Goal: Check status: Check status

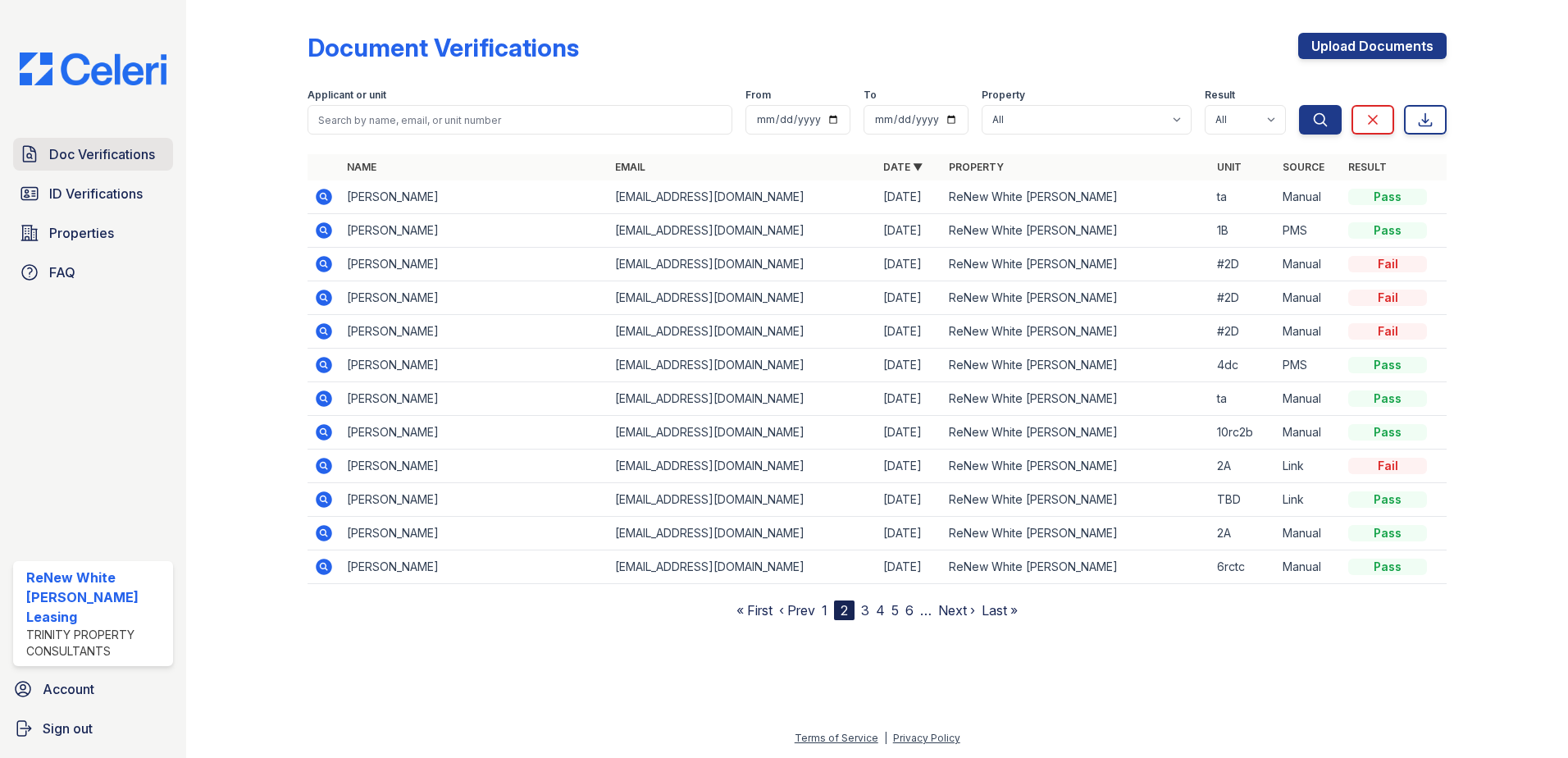
click at [108, 147] on span "Doc Verifications" at bounding box center [102, 154] width 106 height 19
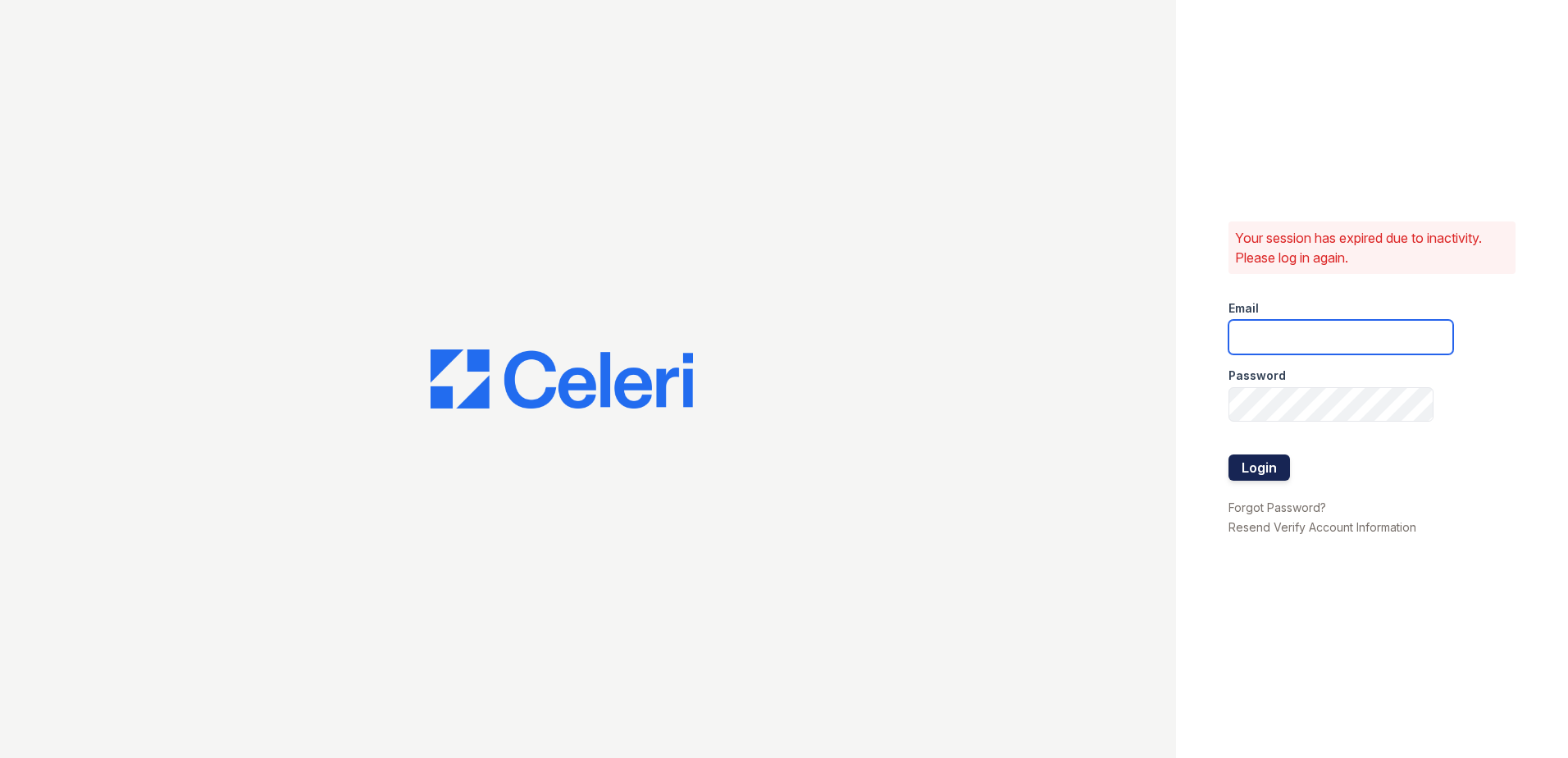
type input "[EMAIL_ADDRESS][DOMAIN_NAME]"
click at [1246, 460] on button "Login" at bounding box center [1259, 468] width 61 height 26
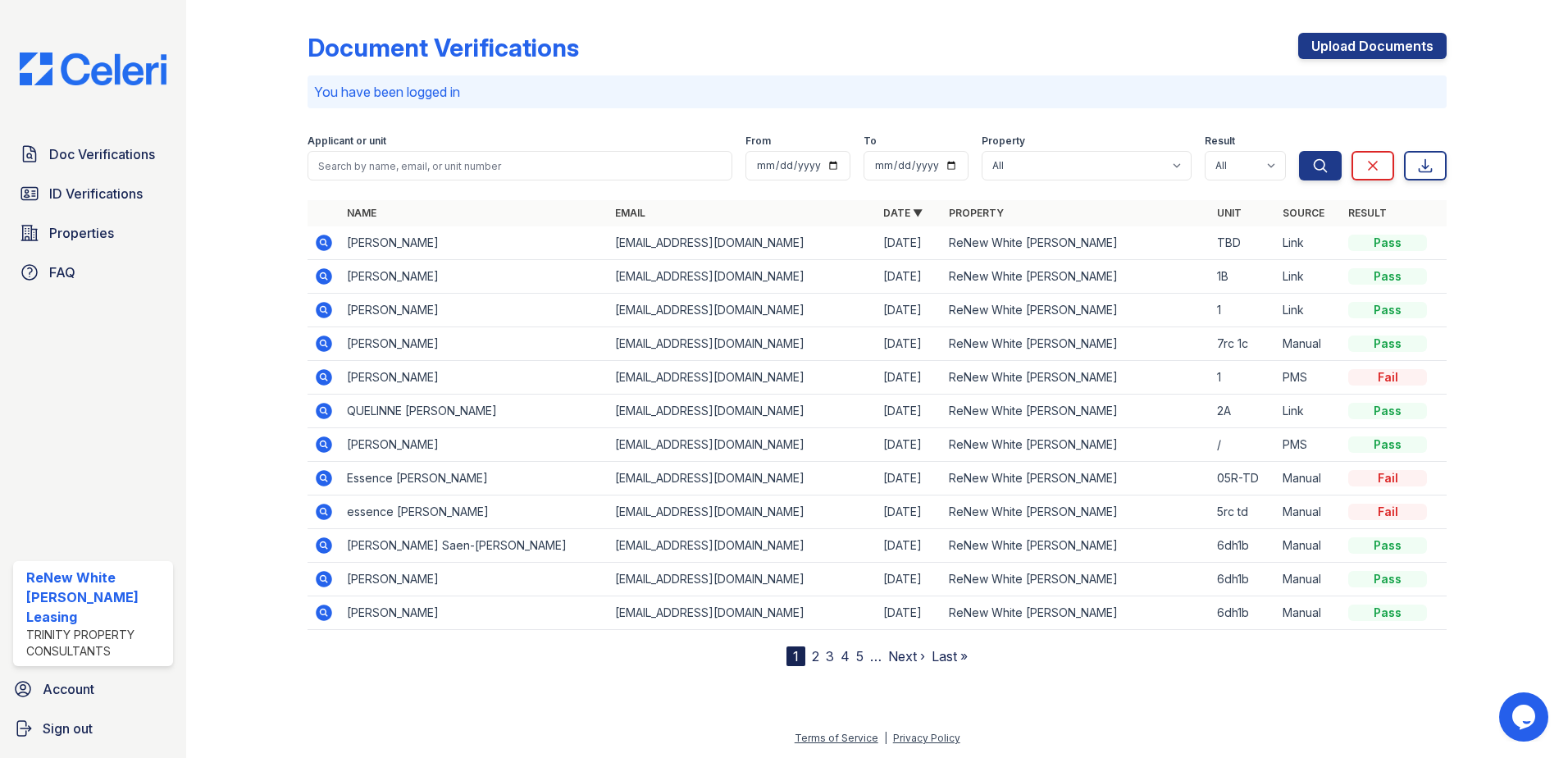
click at [319, 245] on icon at bounding box center [323, 243] width 17 height 17
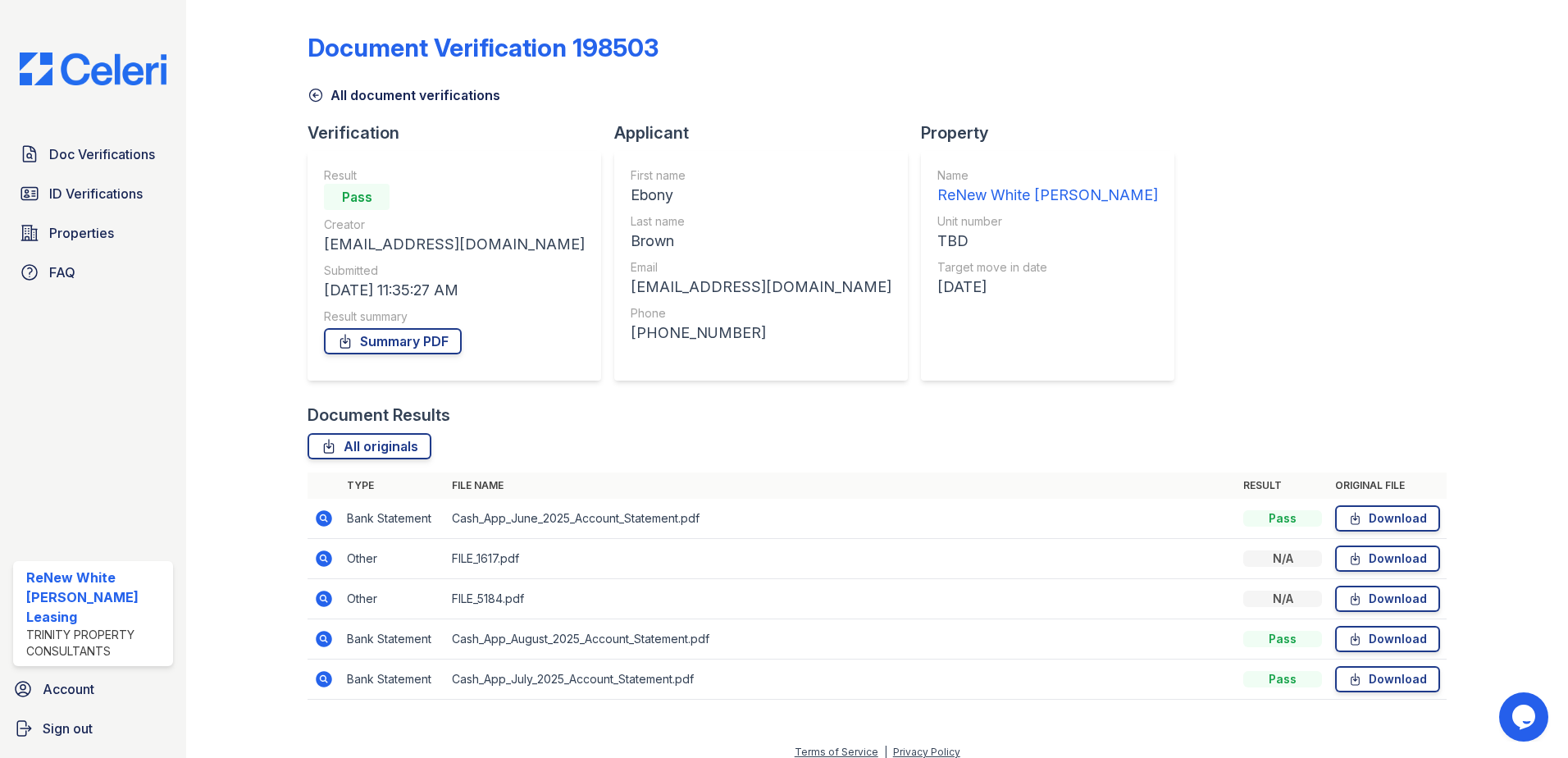
click at [325, 600] on icon at bounding box center [323, 598] width 17 height 17
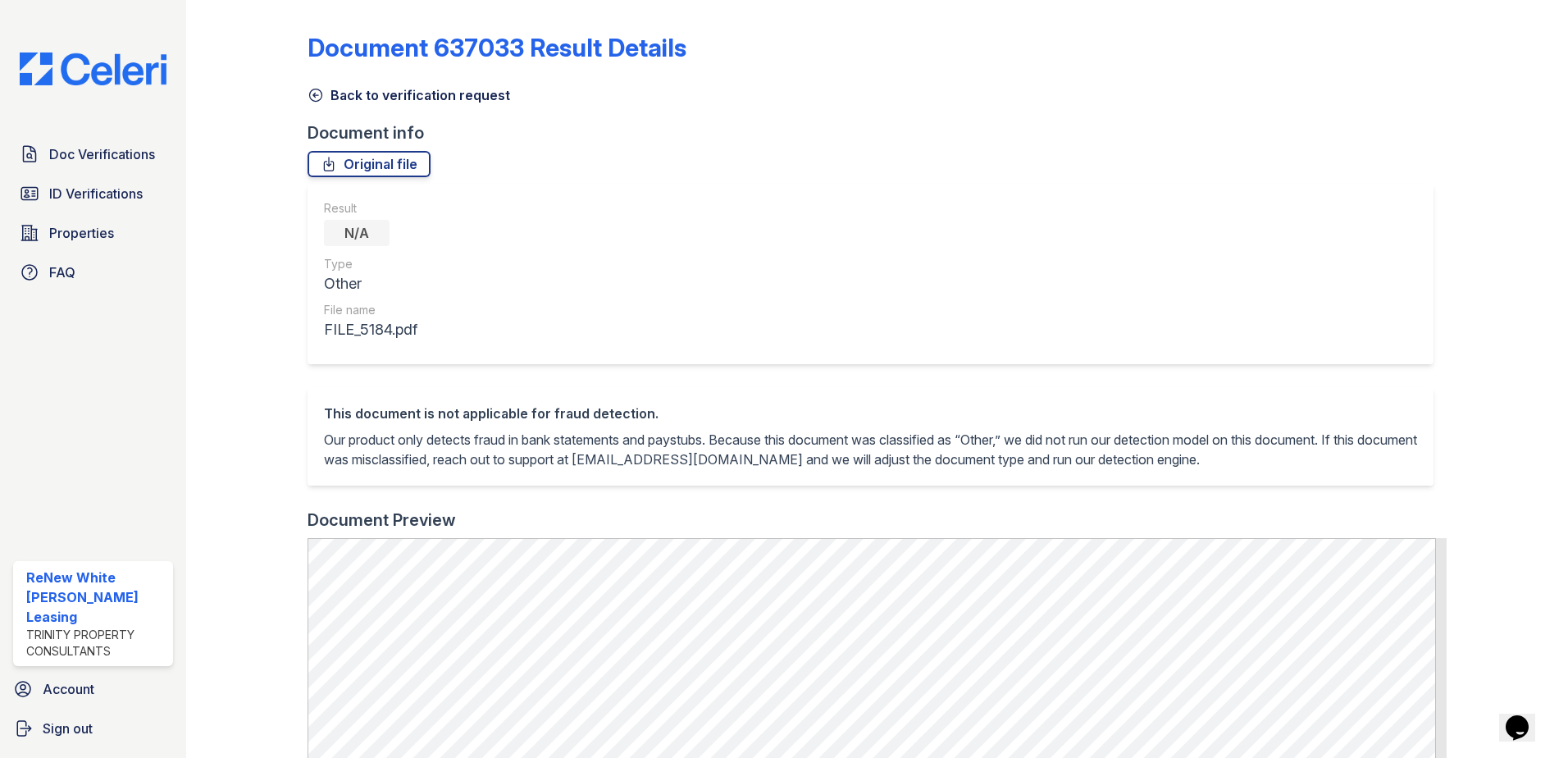
click at [405, 86] on link "Back to verification request" at bounding box center [409, 95] width 203 height 19
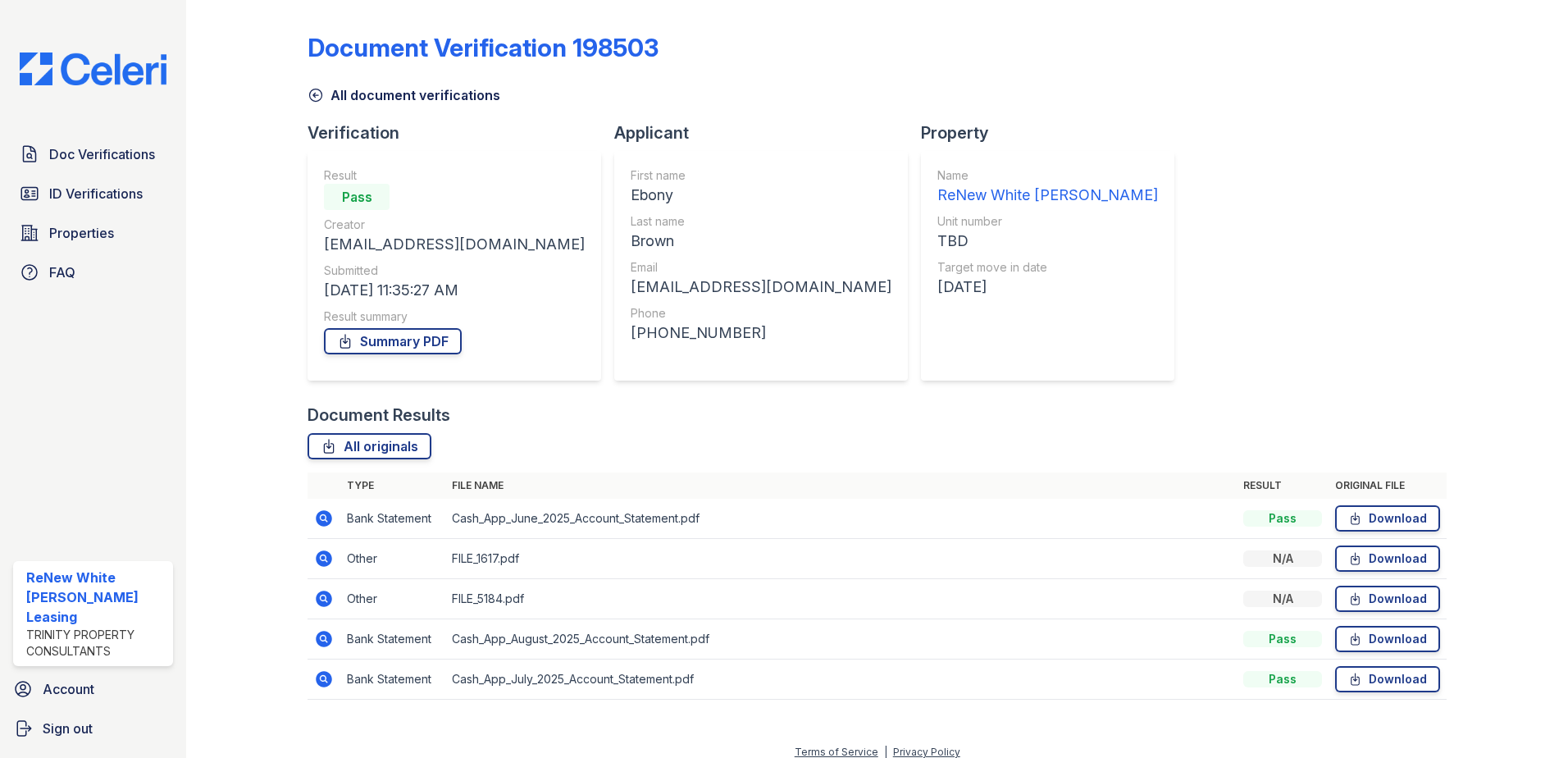
click at [326, 520] on icon at bounding box center [323, 518] width 17 height 17
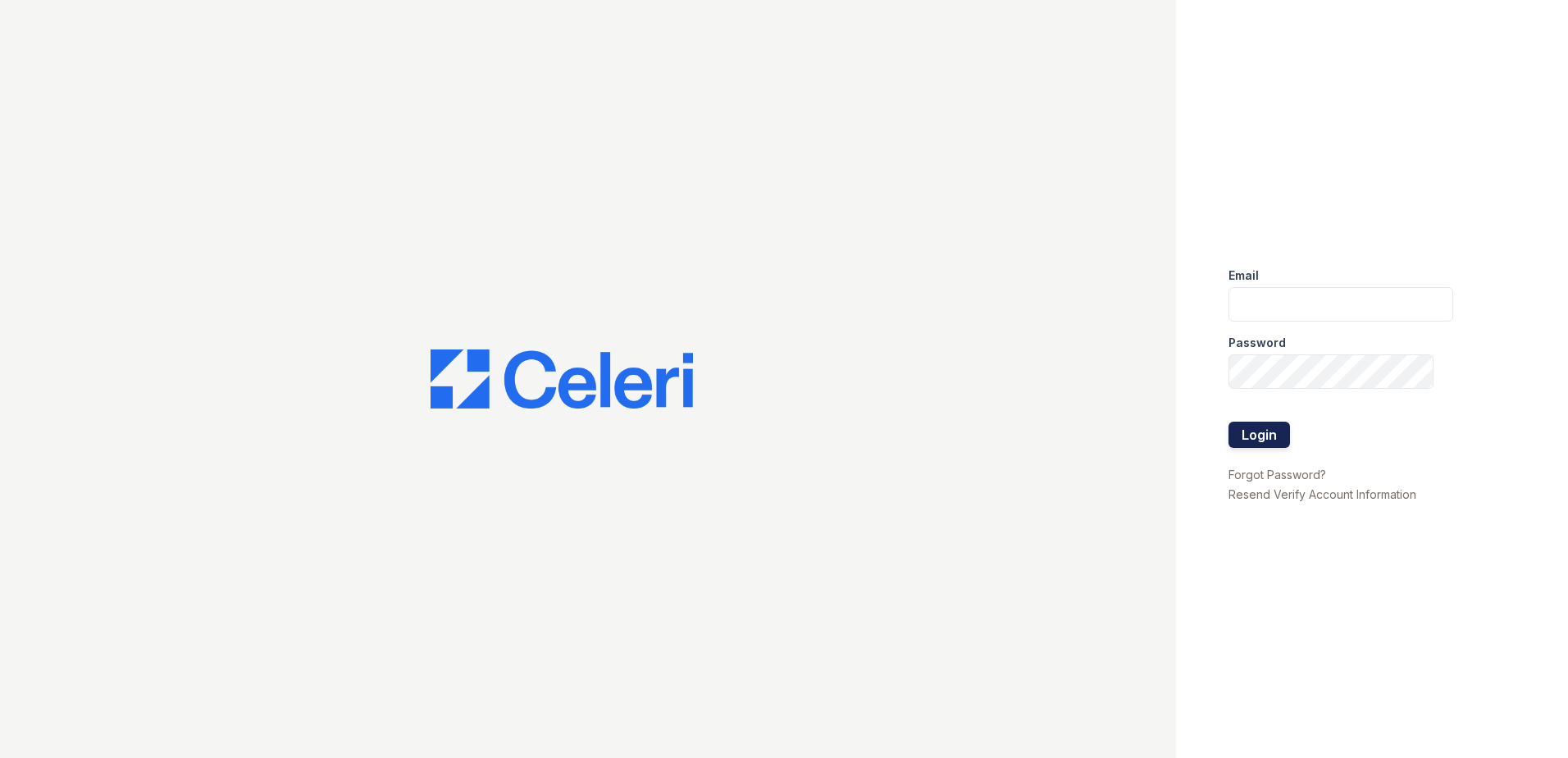
type input "[EMAIL_ADDRESS][DOMAIN_NAME]"
click at [1249, 435] on button "Login" at bounding box center [1259, 435] width 61 height 26
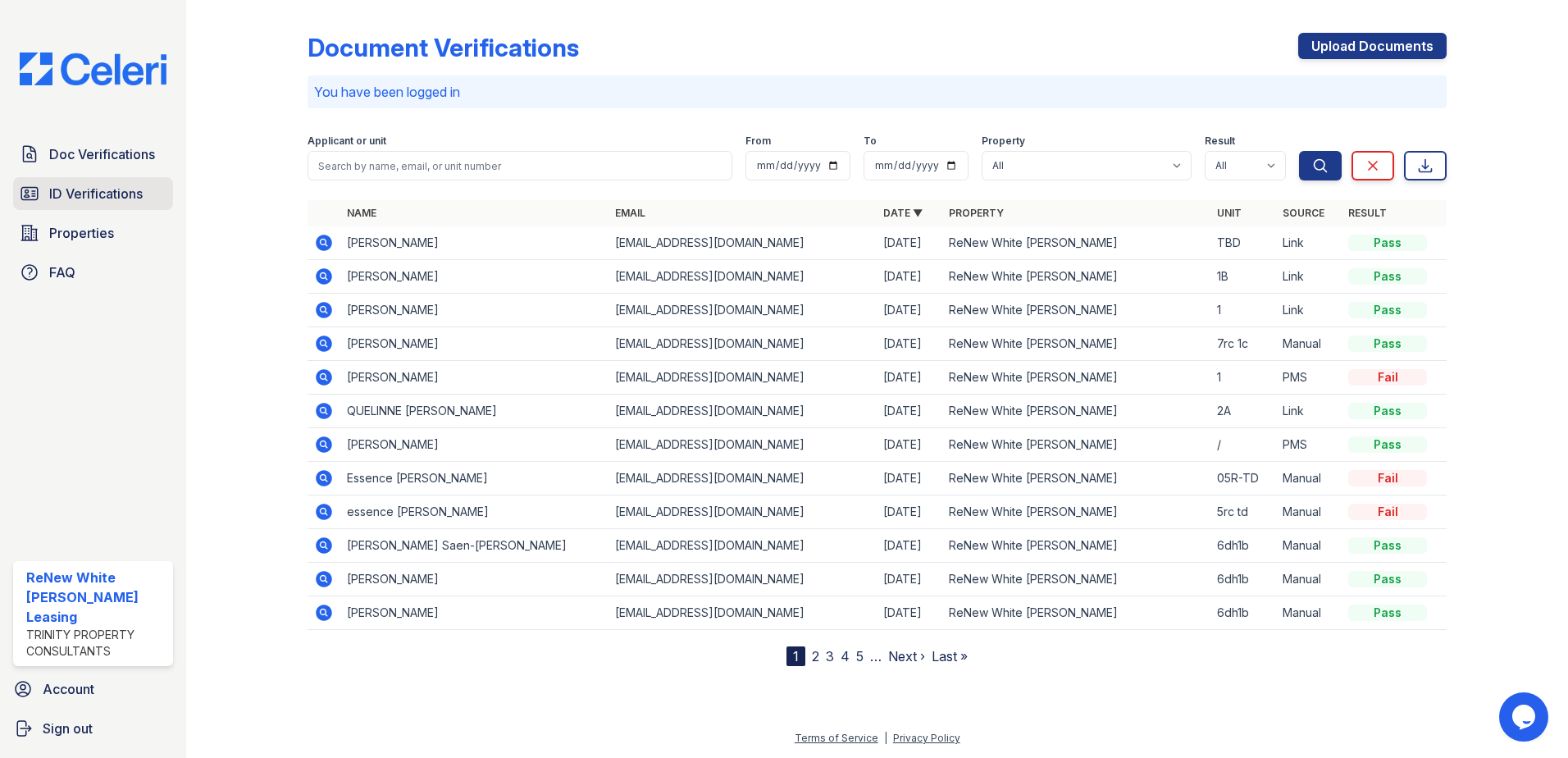
click at [111, 195] on span "ID Verifications" at bounding box center [96, 194] width 93 height 19
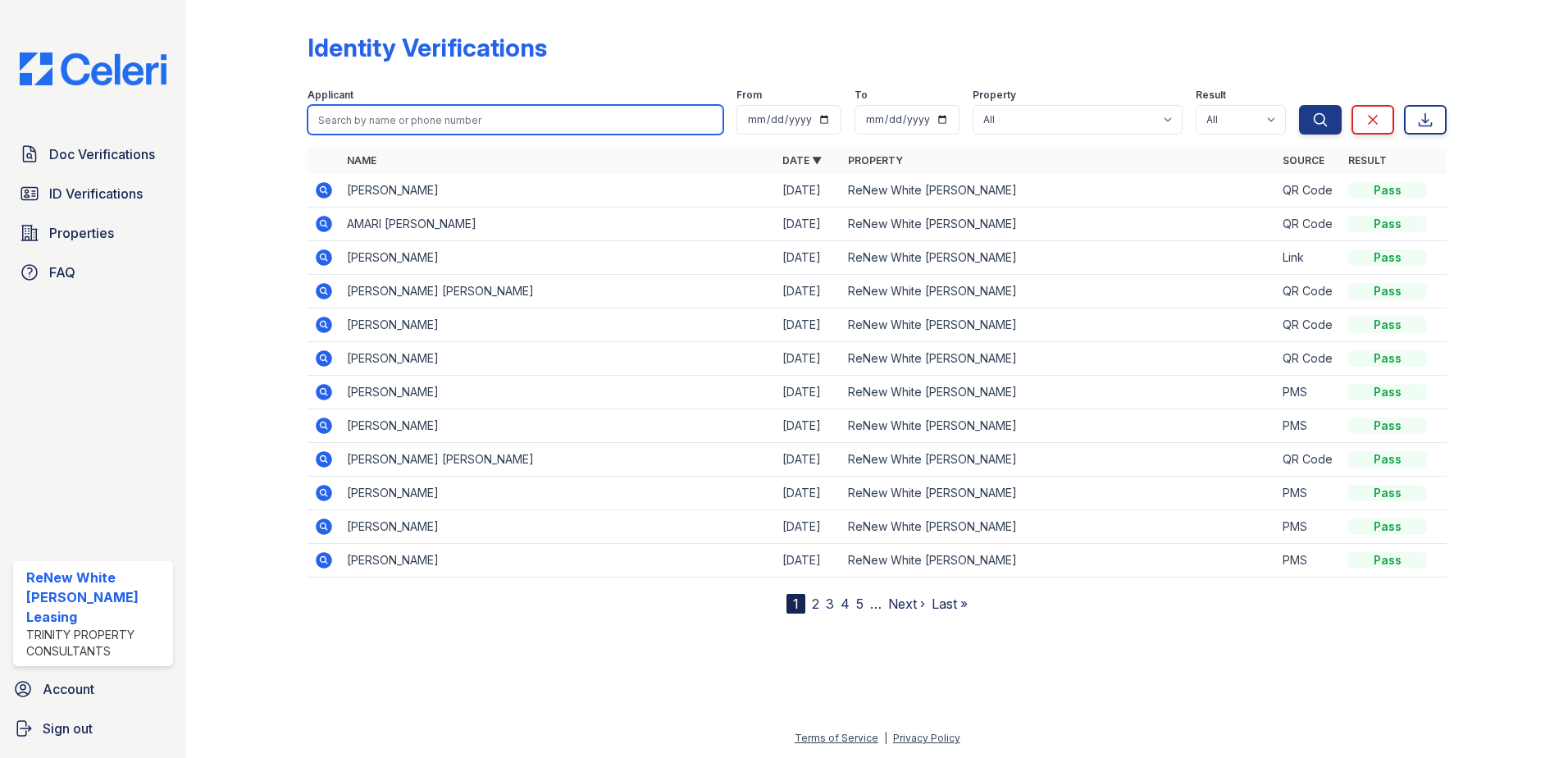
click at [445, 120] on input "search" at bounding box center [515, 120] width 416 height 29
type input "[PERSON_NAME]"
click at [1299, 105] on button "Search" at bounding box center [1321, 120] width 43 height 29
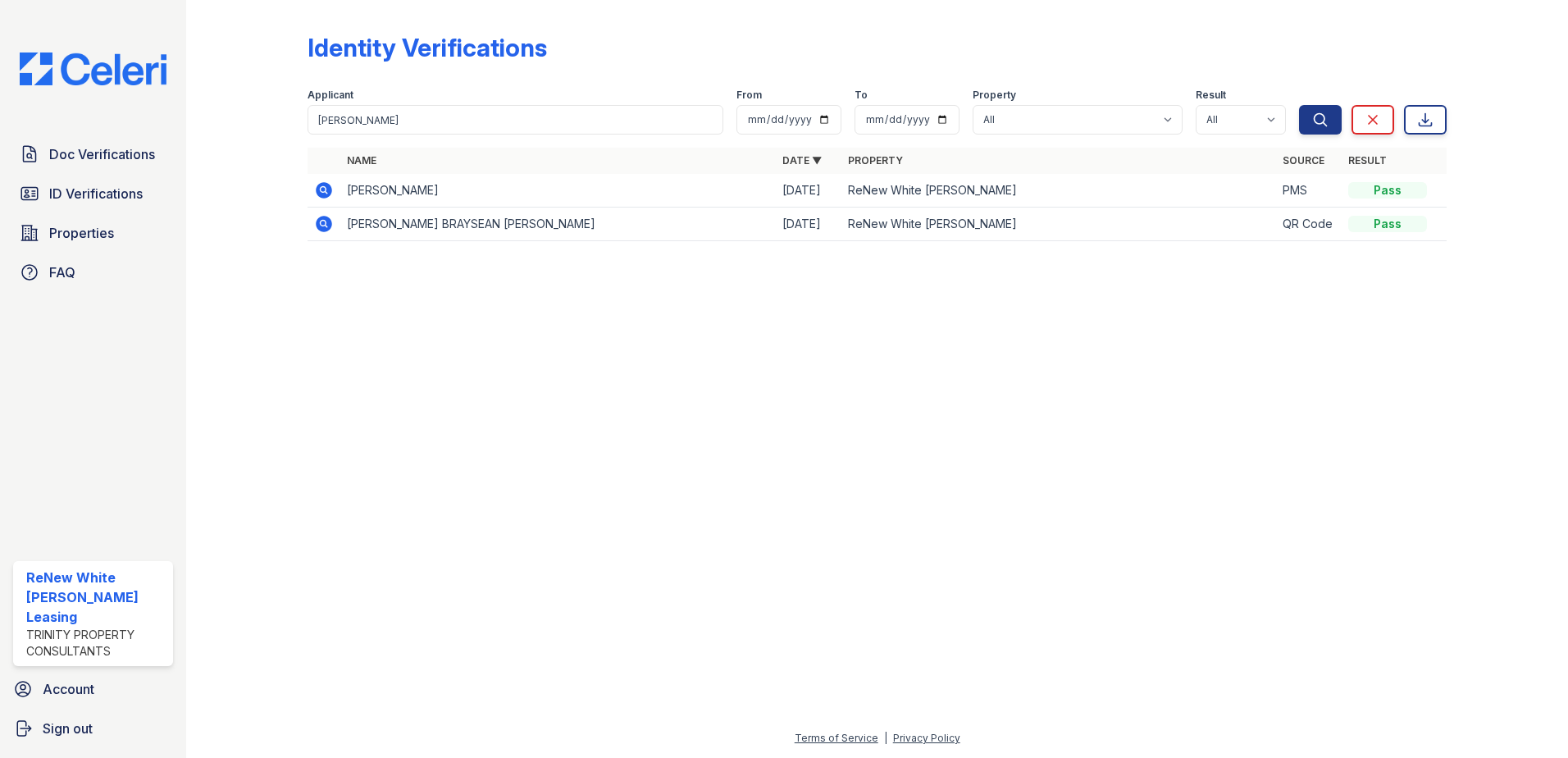
click at [329, 191] on icon at bounding box center [323, 190] width 17 height 17
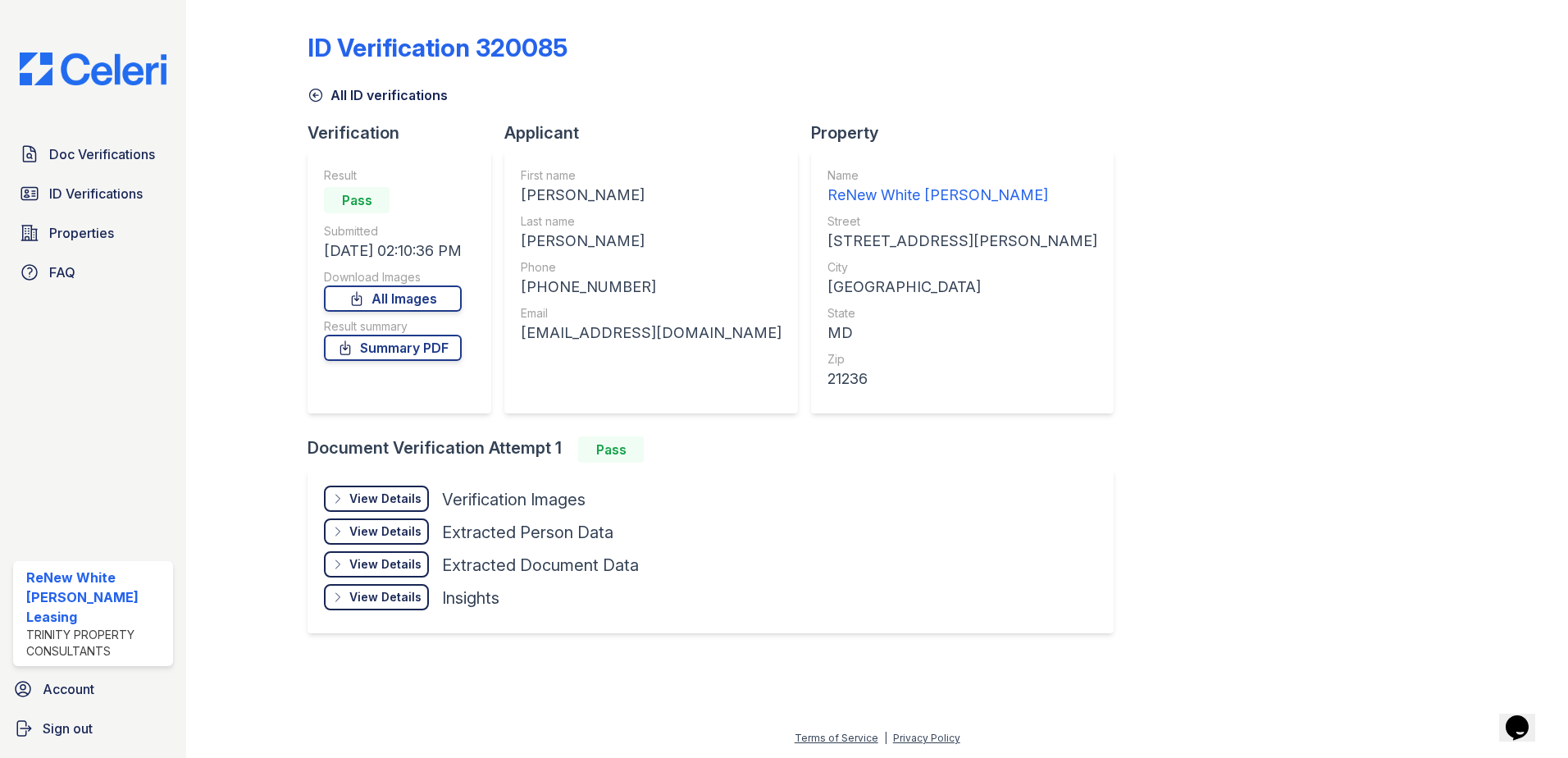
click at [372, 497] on div "View Details" at bounding box center [386, 499] width 72 height 17
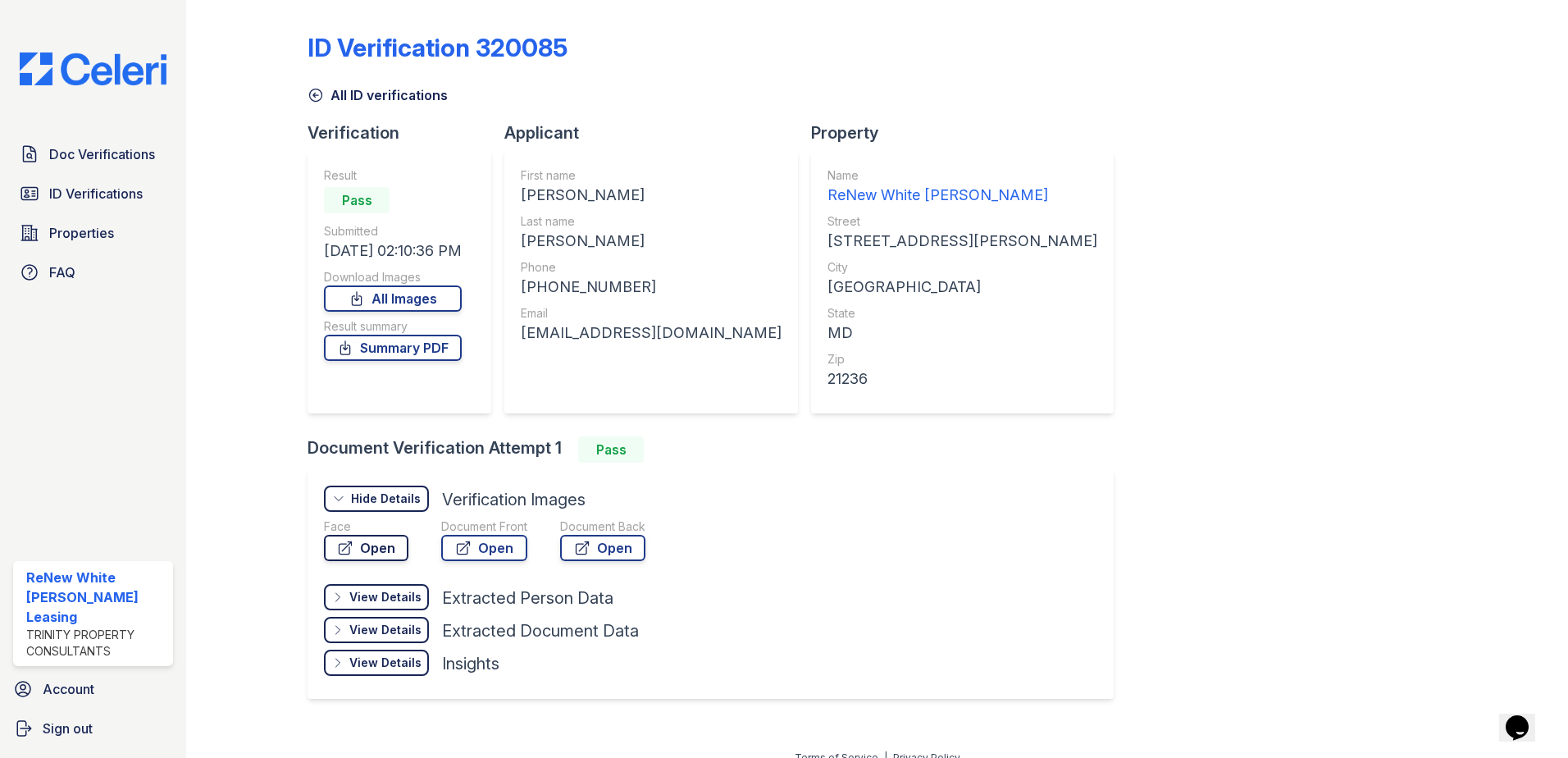
click at [389, 554] on link "Open" at bounding box center [366, 548] width 85 height 26
click at [486, 548] on link "Open" at bounding box center [484, 548] width 86 height 26
